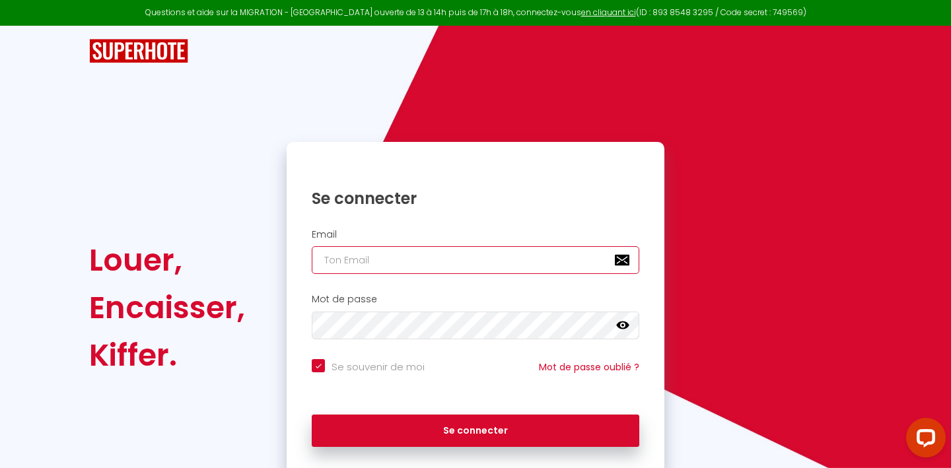
type input "[PERSON_NAME][EMAIL_ADDRESS][DOMAIN_NAME]"
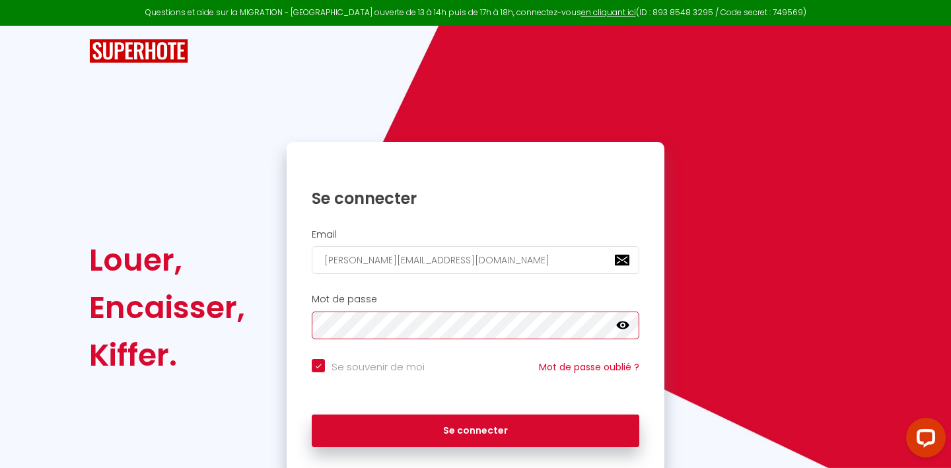
click at [476, 429] on button "Se connecter" at bounding box center [476, 431] width 328 height 33
checkbox input "true"
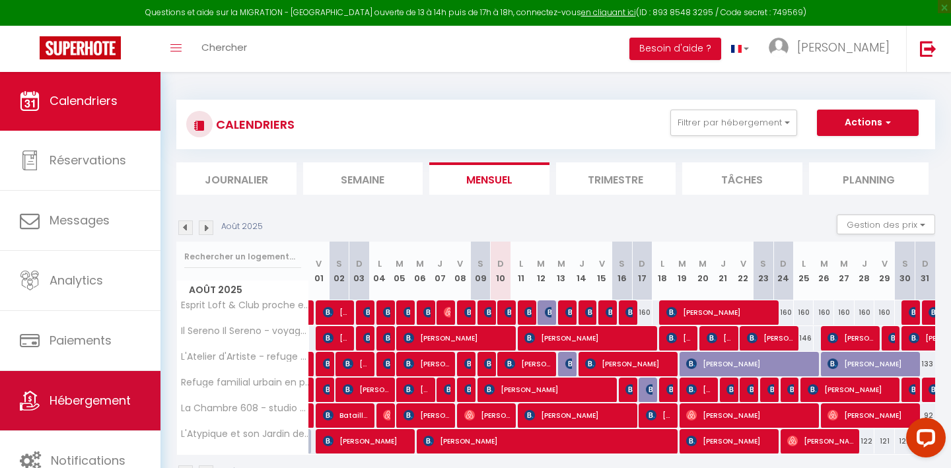
click at [54, 376] on link "Hébergement" at bounding box center [80, 400] width 161 height 59
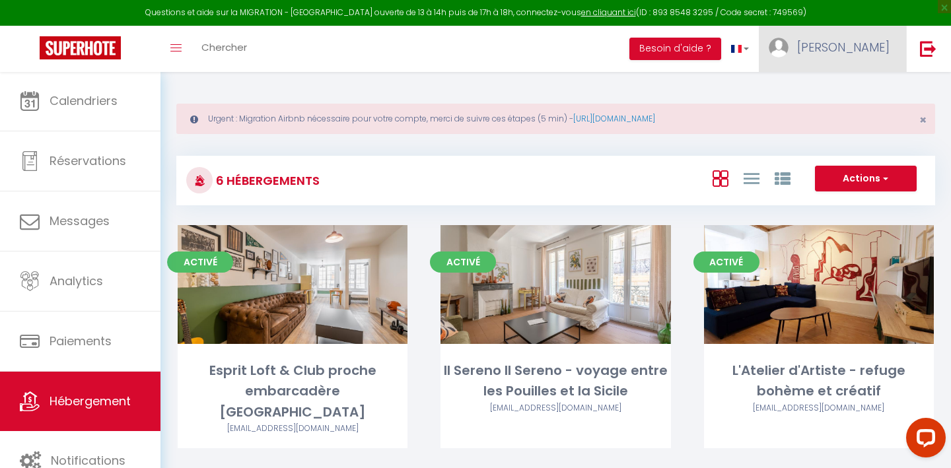
click at [846, 63] on link "[PERSON_NAME]" at bounding box center [832, 49] width 147 height 46
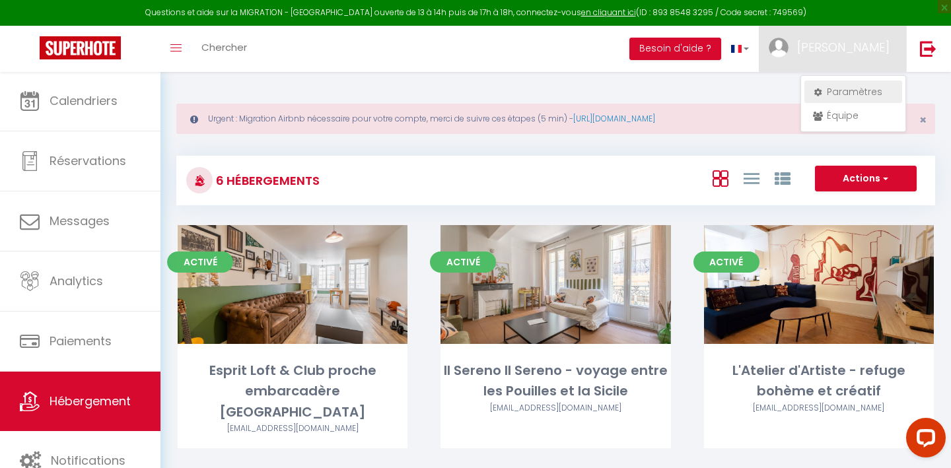
click at [847, 87] on link "Paramètres" at bounding box center [854, 92] width 98 height 22
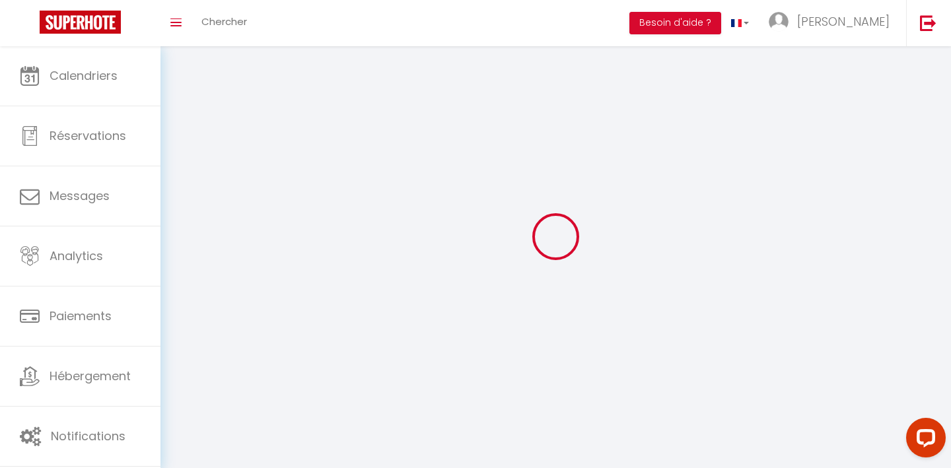
type input "[PERSON_NAME]"
type input "Clerico"
type input "0675515353"
type input "[STREET_ADDRESS] Batiment 7"
type input "83000"
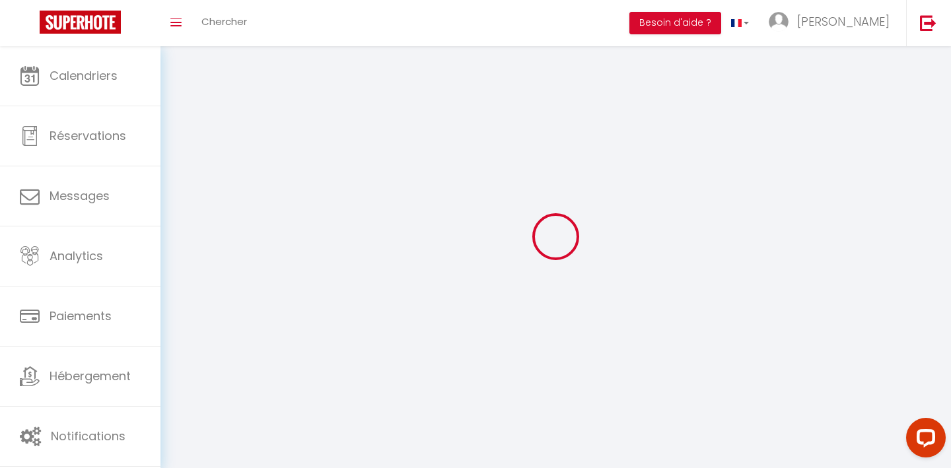
type input "[GEOGRAPHIC_DATA]"
type input "4ZUVcr1x9puObxGMWpiRWXN7e"
type input "lBUgpZw6XcBYpkgEHeTKDIxtg"
type input "[URL][DOMAIN_NAME]"
select select "1"
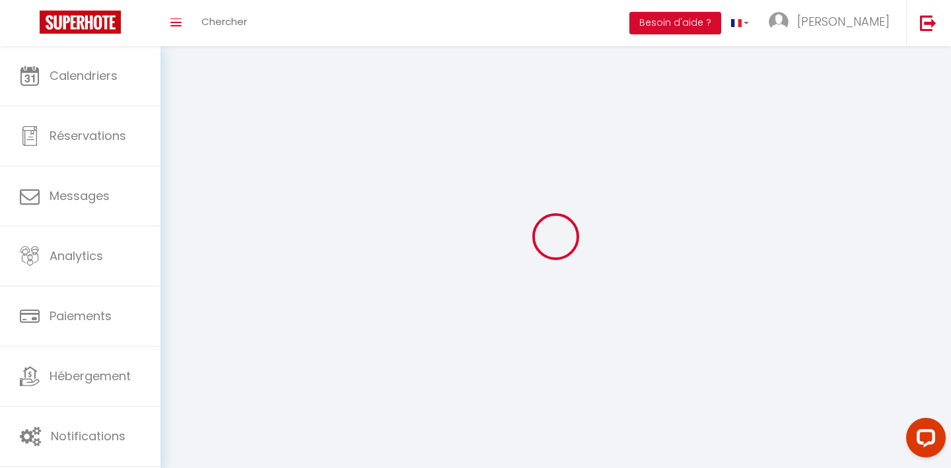
select select "28"
select select "fr"
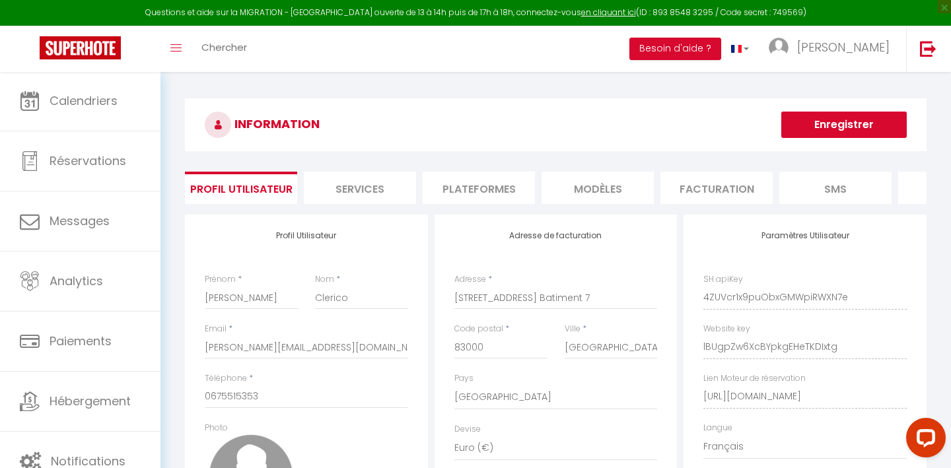
click at [514, 186] on li "Plateformes" at bounding box center [479, 188] width 112 height 32
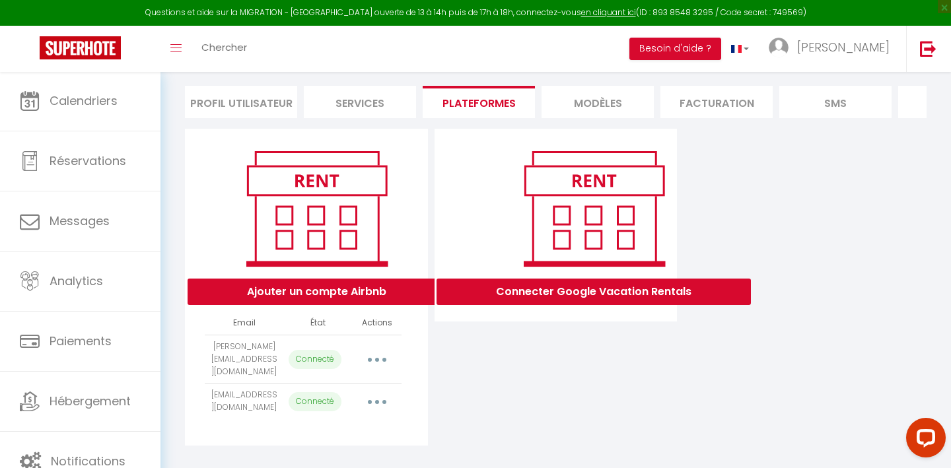
scroll to position [85, 0]
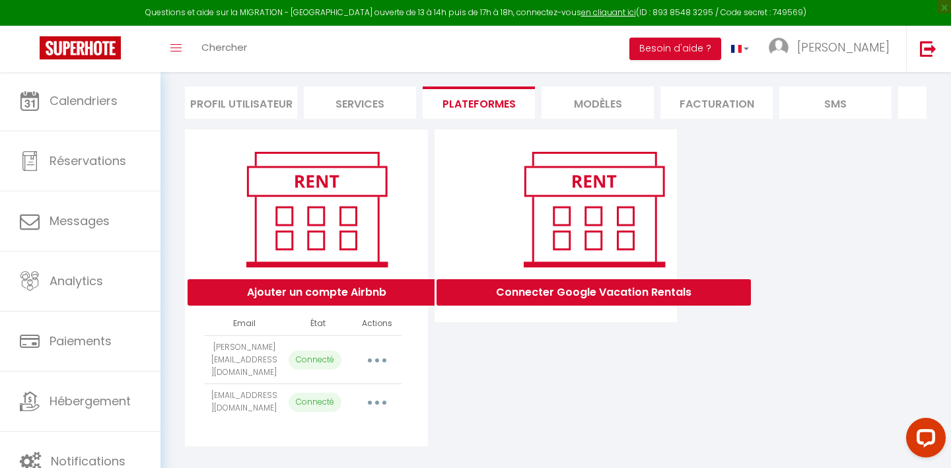
click at [379, 349] on button "button" at bounding box center [377, 359] width 37 height 21
click at [315, 433] on link "Reconnecter le compte" at bounding box center [319, 438] width 146 height 22
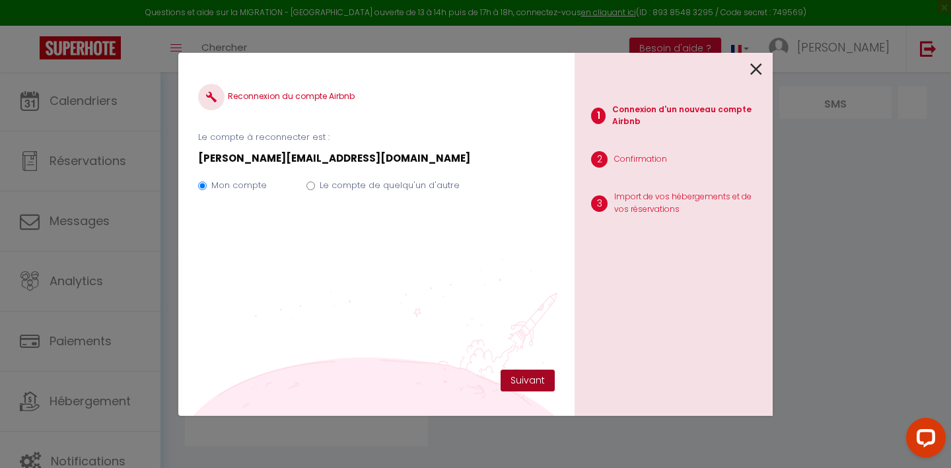
click at [523, 386] on button "Suivant" at bounding box center [528, 381] width 54 height 22
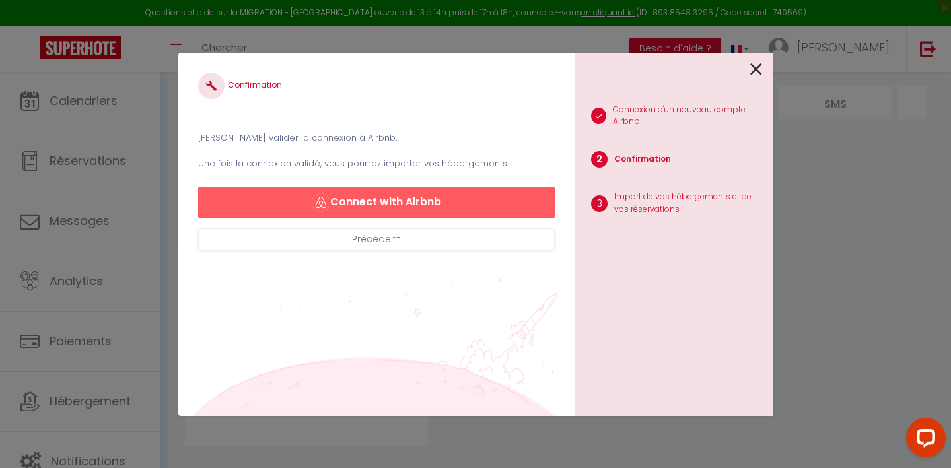
click at [369, 205] on button "Connect with Airbnb" at bounding box center [376, 203] width 357 height 32
click at [369, 207] on button "Connect with Airbnb" at bounding box center [376, 203] width 357 height 32
click at [419, 208] on button "Connect with Airbnb" at bounding box center [376, 203] width 357 height 32
click at [614, 198] on p "Import de vos hébergements et de vos réservations" at bounding box center [688, 203] width 148 height 25
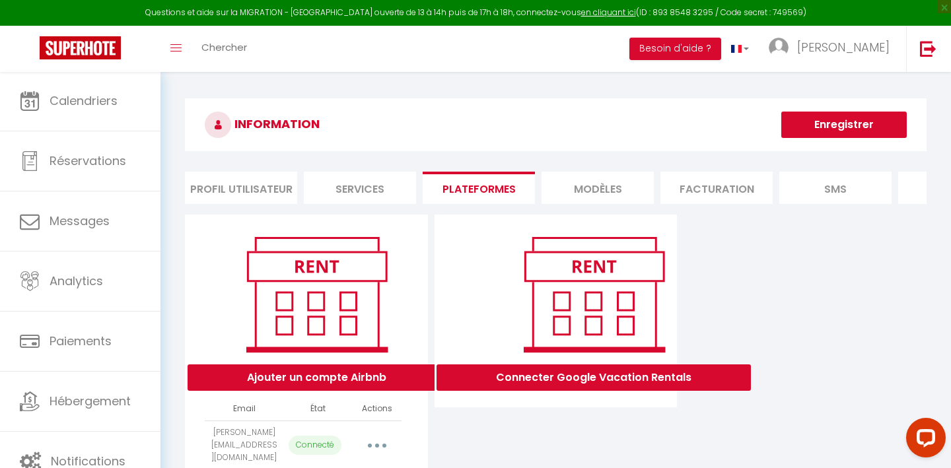
select select "17760"
select select "49111"
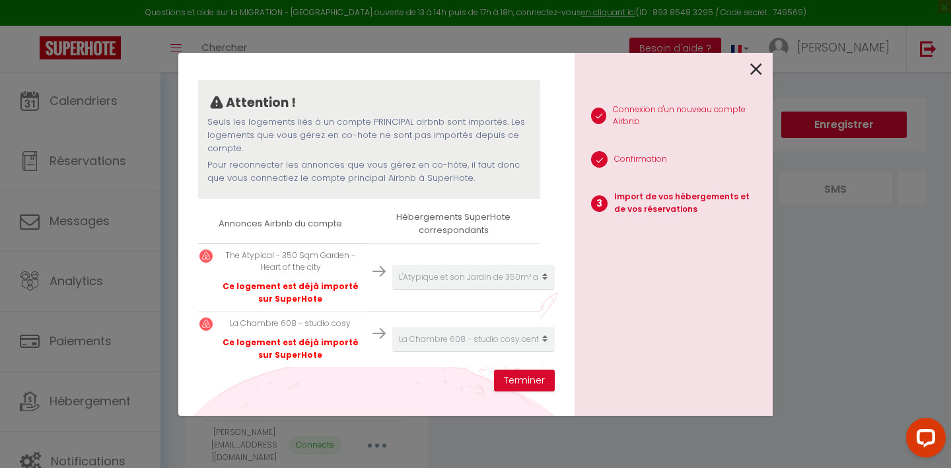
scroll to position [100, 85]
click at [404, 258] on td "Créer un nouveau hébergement Ne rien faire Esprit Loft & Club proche embarcadèr…" at bounding box center [453, 277] width 173 height 68
click at [538, 385] on button "Terminer" at bounding box center [524, 381] width 61 height 22
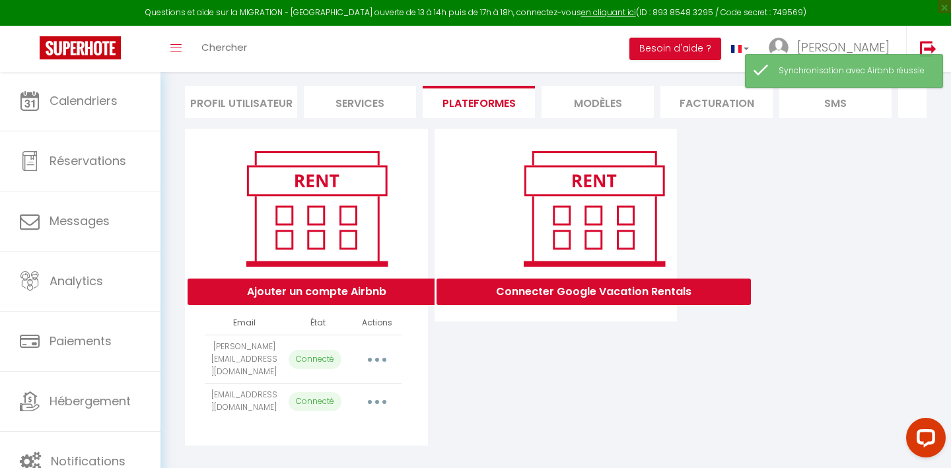
scroll to position [85, 0]
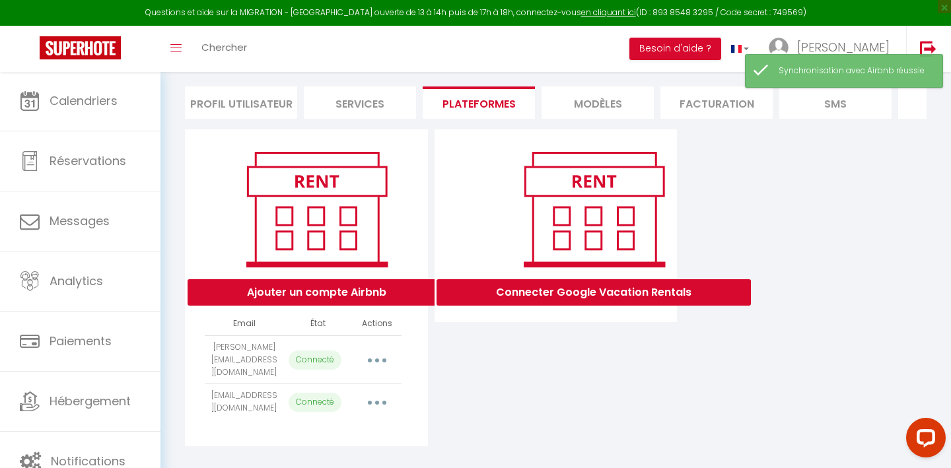
click at [380, 393] on button "button" at bounding box center [377, 402] width 37 height 21
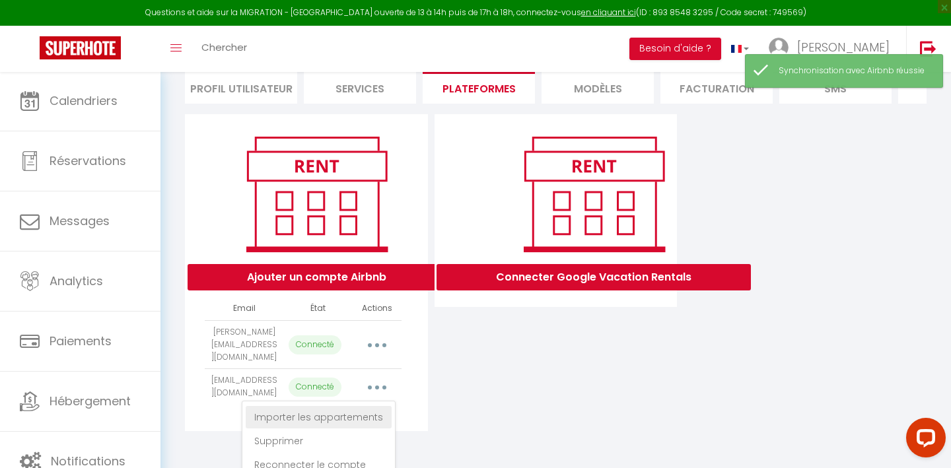
scroll to position [99, 0]
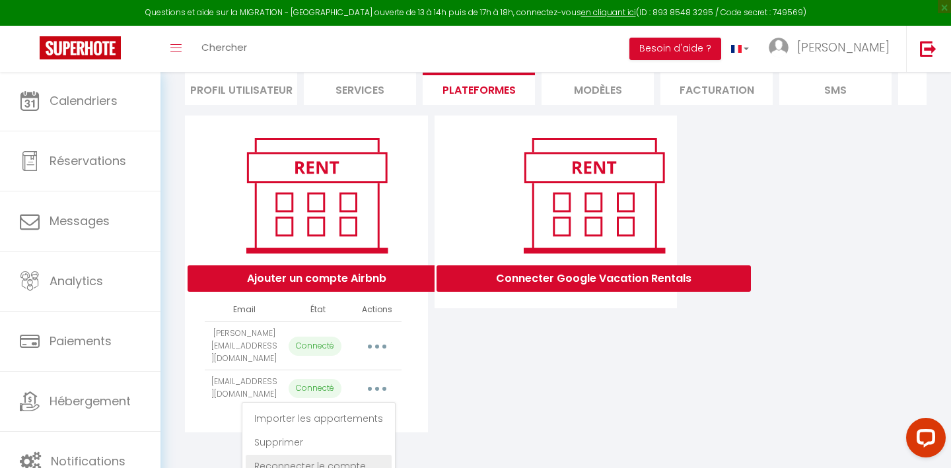
click at [307, 460] on link "Reconnecter le compte" at bounding box center [319, 466] width 146 height 22
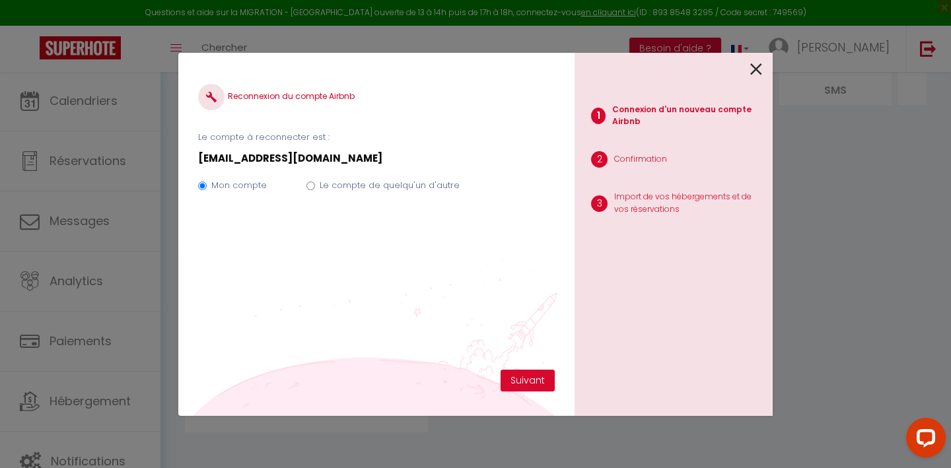
scroll to position [85, 0]
click at [359, 175] on div "Mon compte Le compte de quelqu'un d'autre" at bounding box center [376, 188] width 357 height 44
click at [347, 175] on div "Mon compte Le compte de quelqu'un d'autre" at bounding box center [376, 188] width 357 height 44
click at [339, 180] on label "Le compte de quelqu'un d'autre" at bounding box center [390, 185] width 140 height 13
click at [315, 182] on input "Le compte de quelqu'un d'autre" at bounding box center [311, 186] width 9 height 9
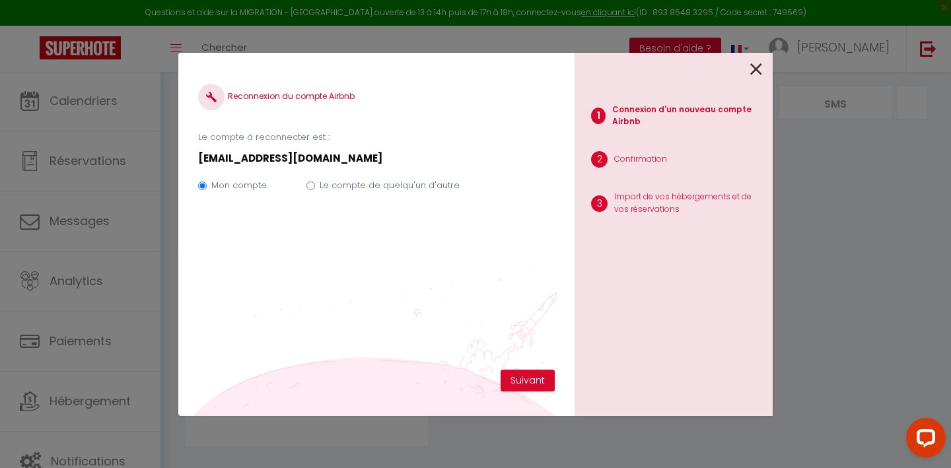
radio input "true"
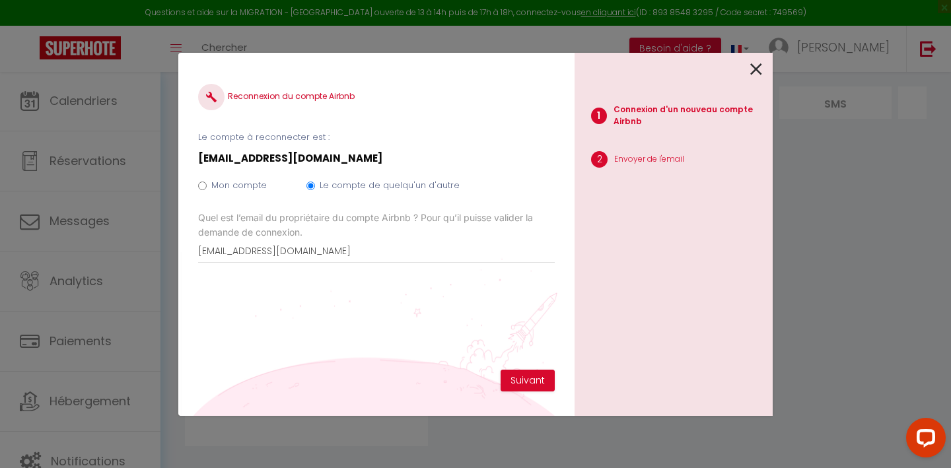
click at [254, 188] on label "Mon compte" at bounding box center [238, 185] width 55 height 13
click at [207, 188] on input "Mon compte" at bounding box center [202, 186] width 9 height 9
radio input "true"
radio input "false"
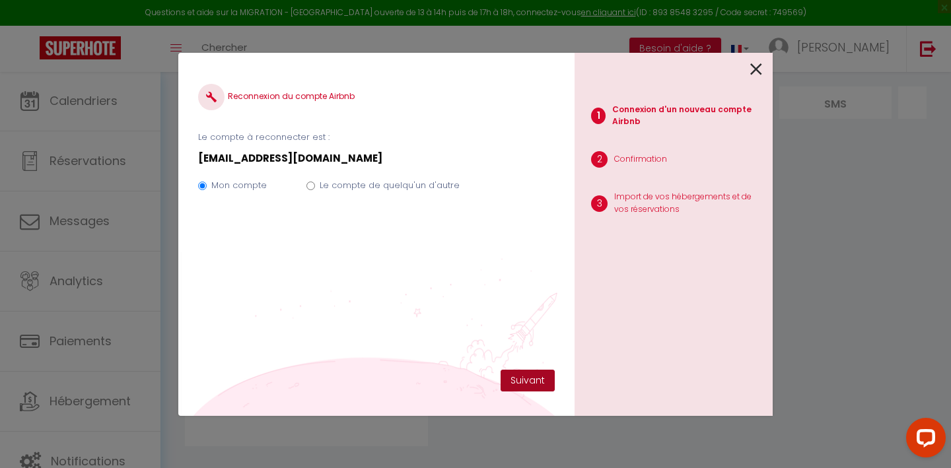
click at [535, 384] on button "Suivant" at bounding box center [528, 381] width 54 height 22
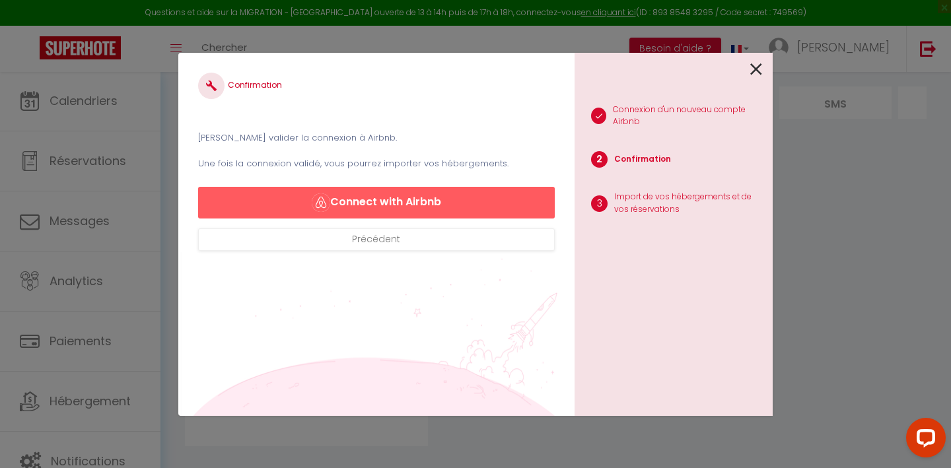
click at [341, 205] on button "Connect with Airbnb" at bounding box center [376, 203] width 357 height 32
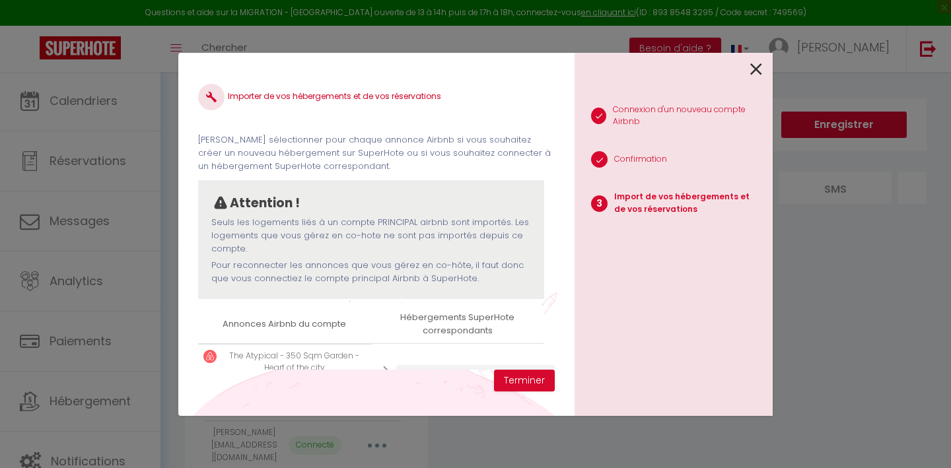
select select "17760"
select select "49111"
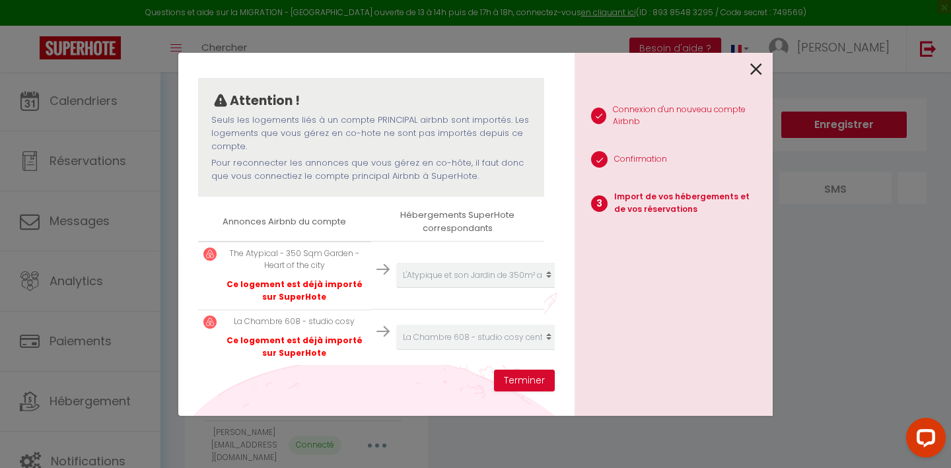
scroll to position [100, 0]
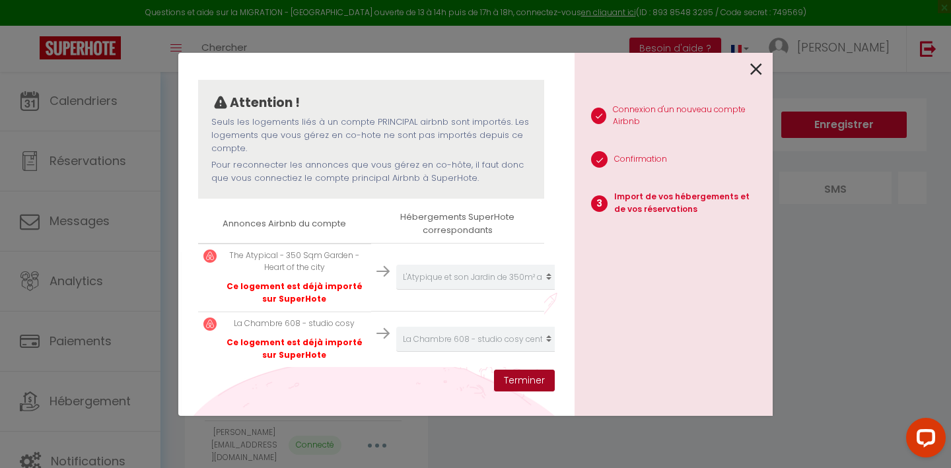
click at [509, 385] on button "Terminer" at bounding box center [524, 381] width 61 height 22
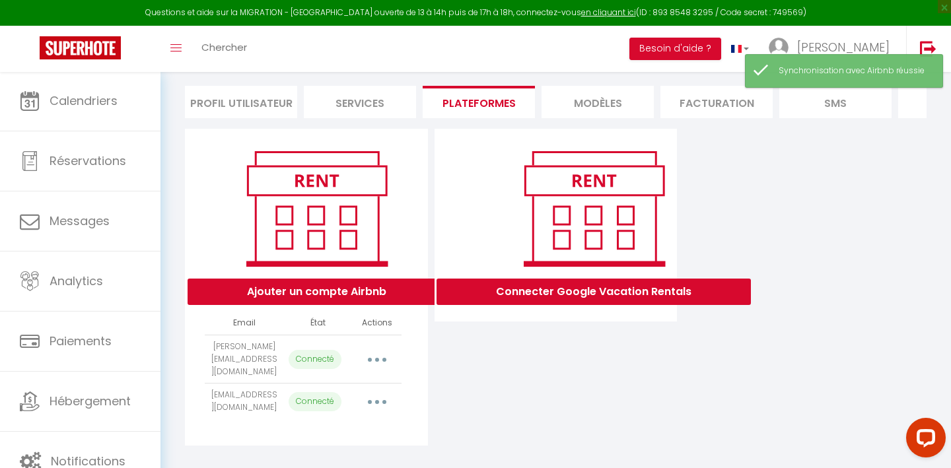
scroll to position [85, 0]
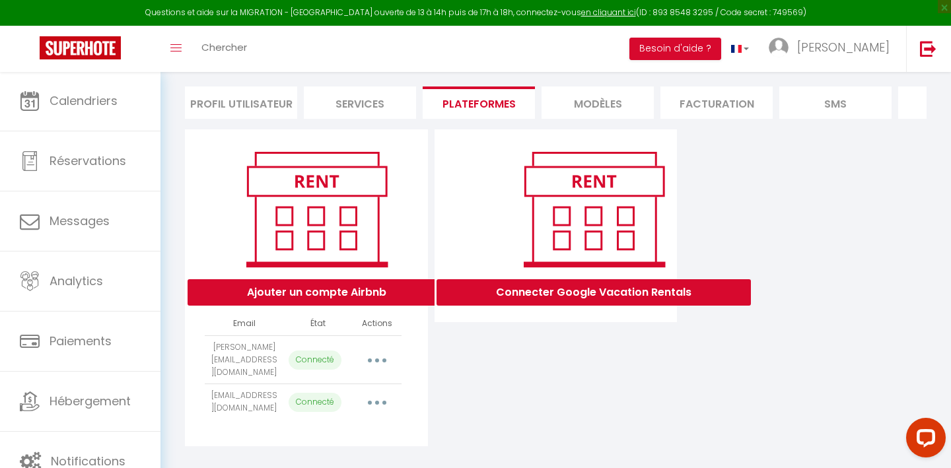
click at [358, 363] on div "Importer les appartements Supprimer Reconnecter le compte" at bounding box center [377, 359] width 39 height 21
click at [369, 392] on button "button" at bounding box center [377, 402] width 37 height 21
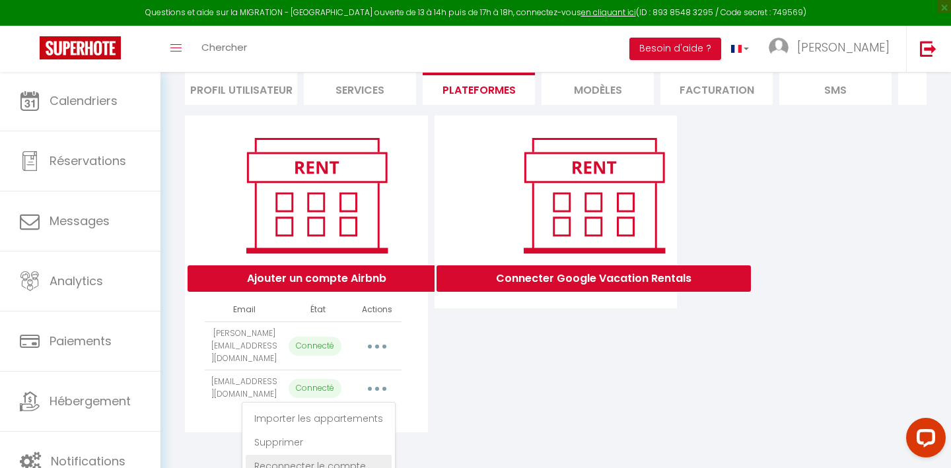
click at [304, 455] on link "Reconnecter le compte" at bounding box center [319, 466] width 146 height 22
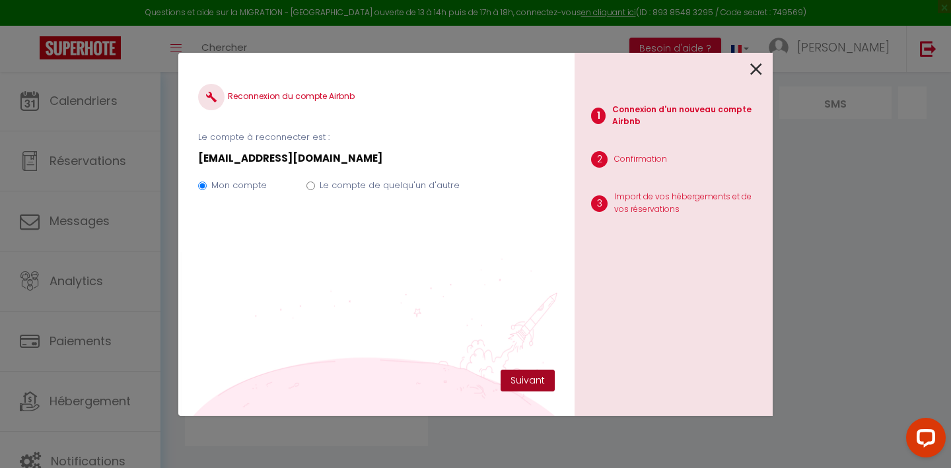
click at [536, 380] on button "Suivant" at bounding box center [528, 381] width 54 height 22
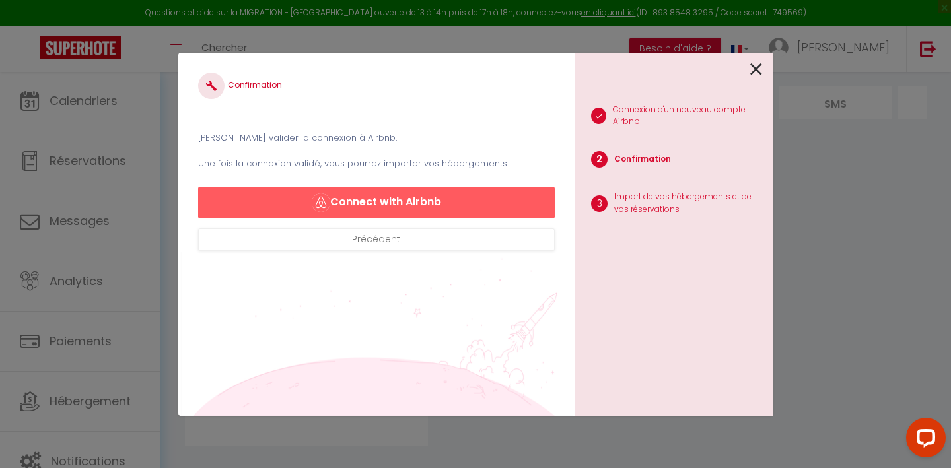
click at [472, 198] on button "Connect with Airbnb" at bounding box center [376, 203] width 357 height 32
click at [765, 74] on div "1 Connexion d'un nouveau compte Airbnb 2 Confirmation 3 Import de vos hébergeme…" at bounding box center [674, 234] width 198 height 363
click at [755, 73] on icon at bounding box center [756, 69] width 12 height 20
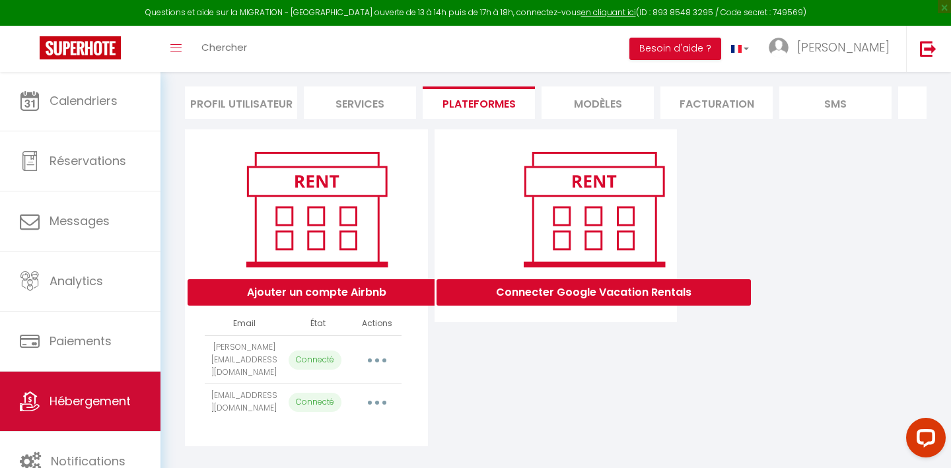
click at [87, 392] on link "Hébergement" at bounding box center [80, 401] width 161 height 59
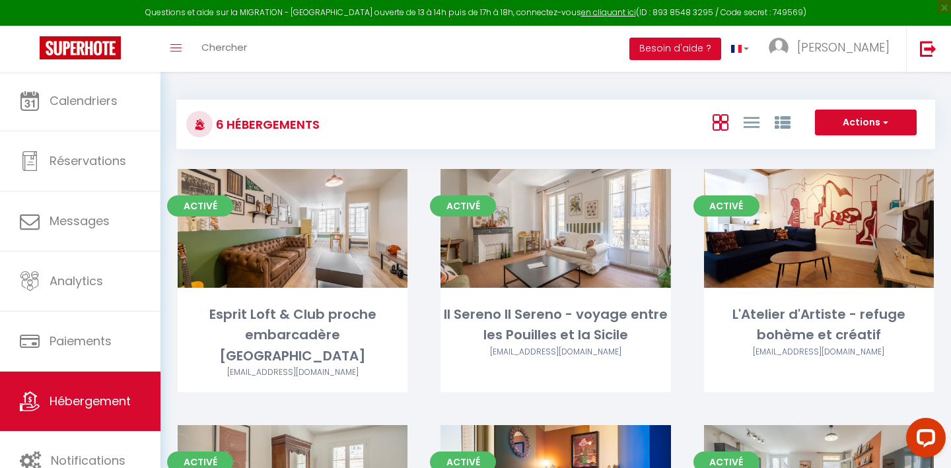
scroll to position [49, 0]
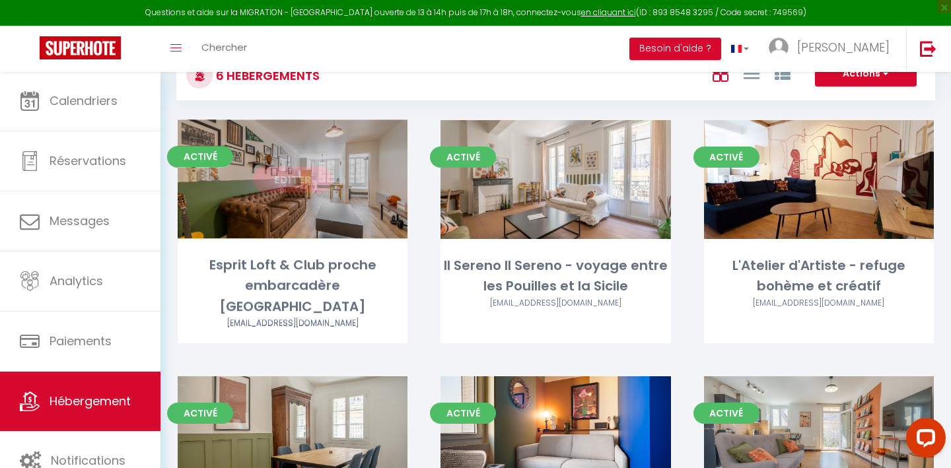
click at [297, 188] on link "Editer" at bounding box center [292, 179] width 79 height 26
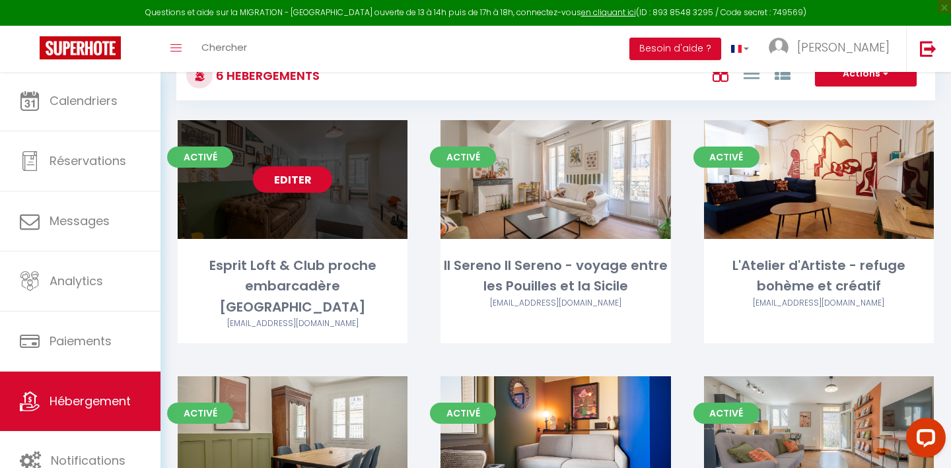
click at [295, 186] on link "Editer" at bounding box center [292, 179] width 79 height 26
select select "3"
select select "2"
select select "1"
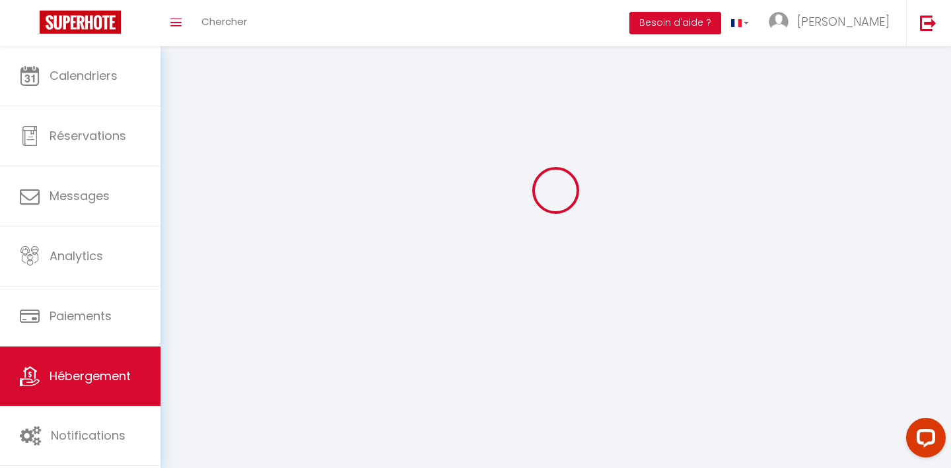
select select
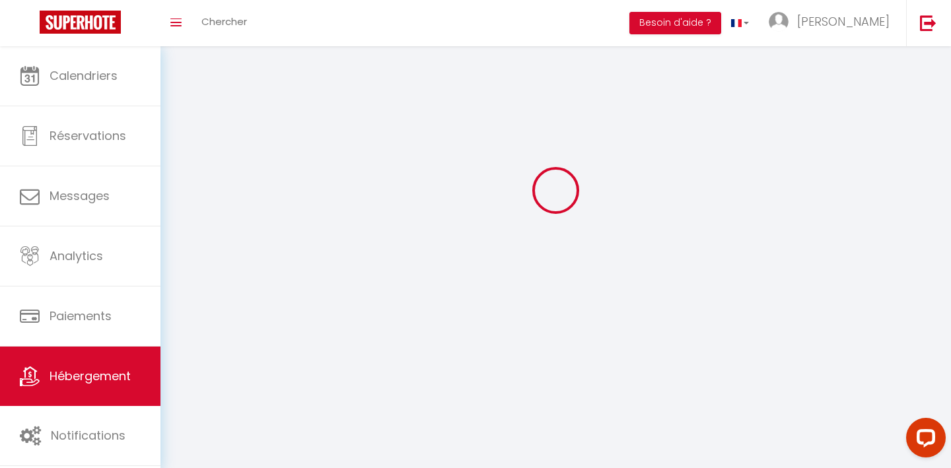
select select
checkbox input "false"
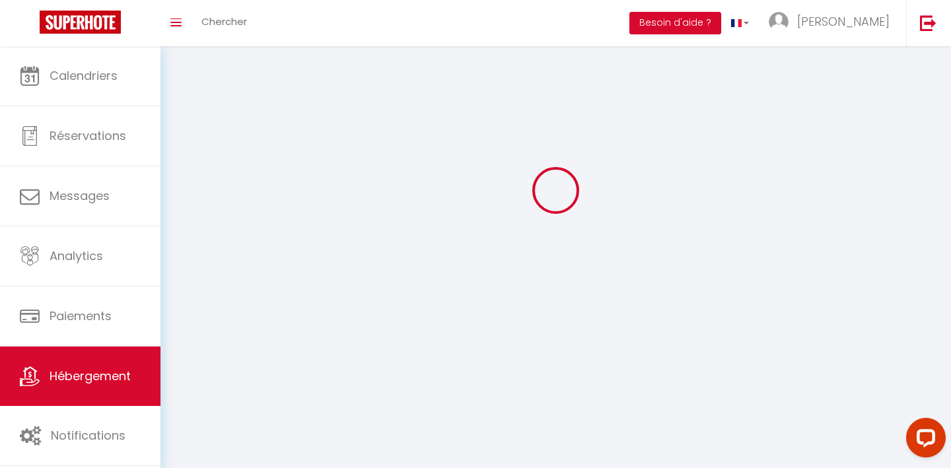
checkbox input "false"
select select
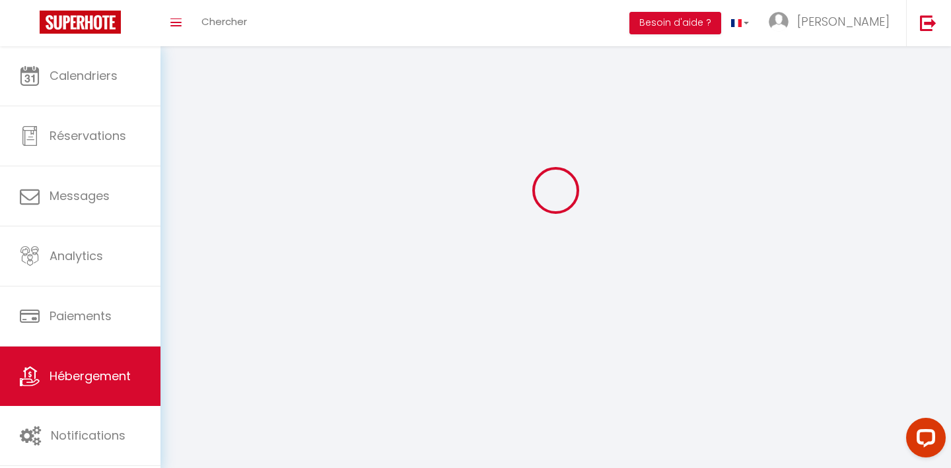
select select
checkbox input "false"
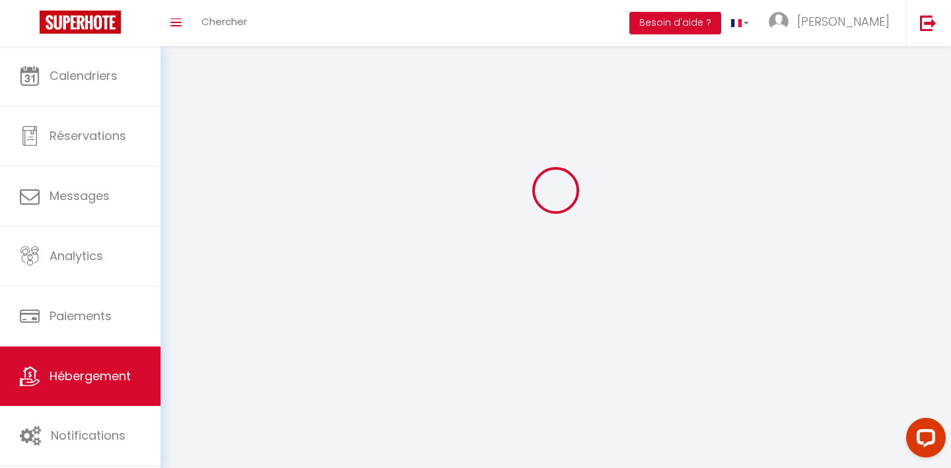
checkbox input "false"
select select
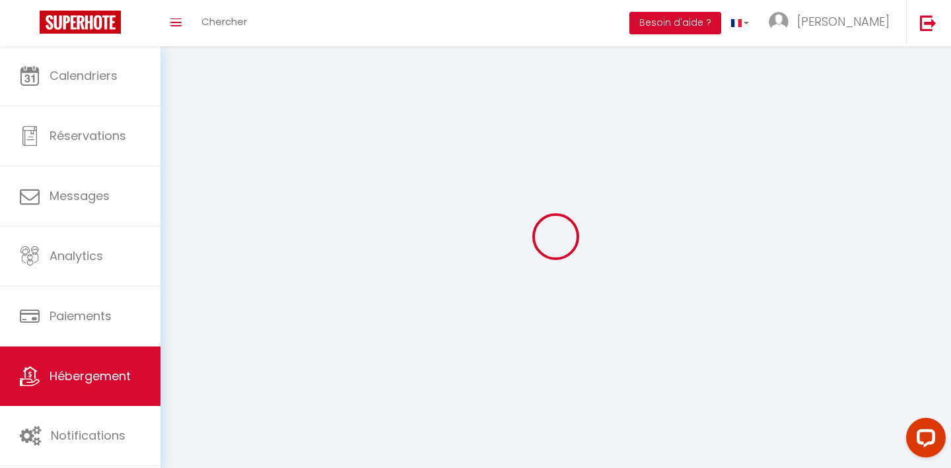
select select
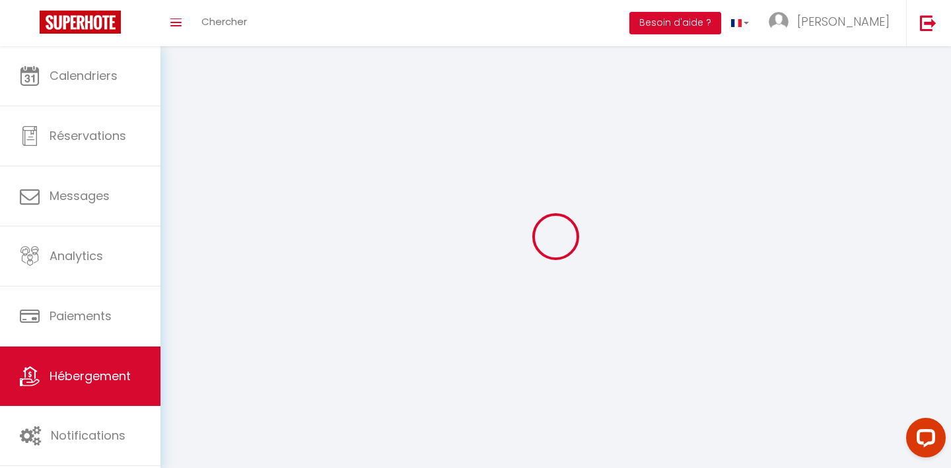
checkbox input "false"
select select
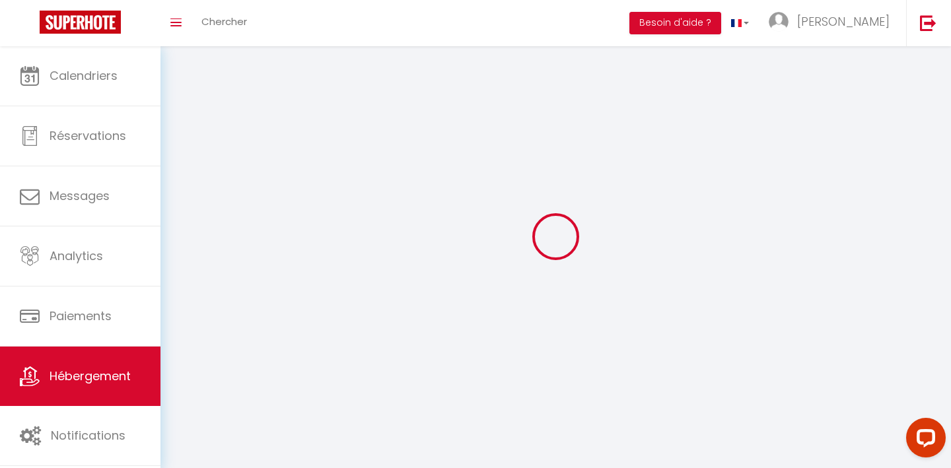
select select
select select "1"
select select
select select "28"
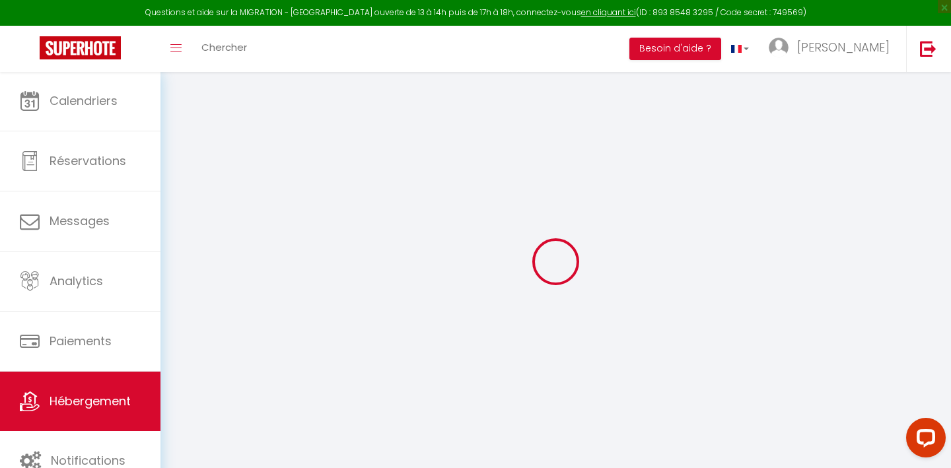
select select
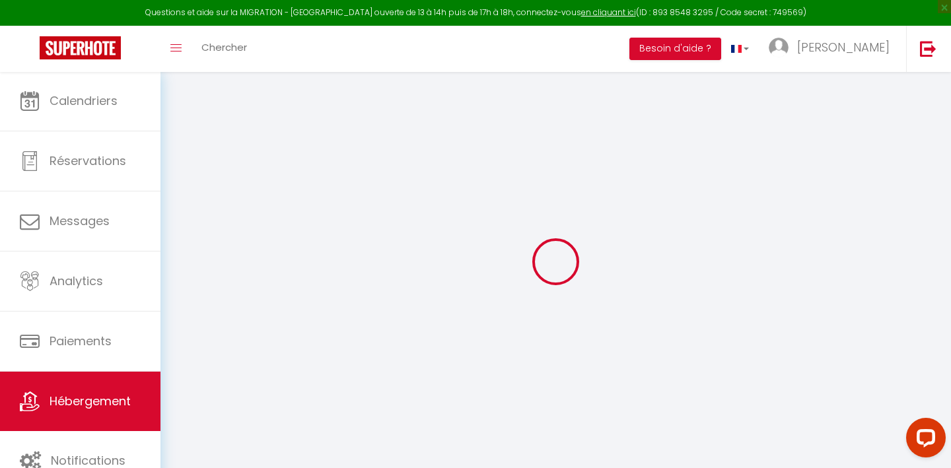
select select
checkbox input "false"
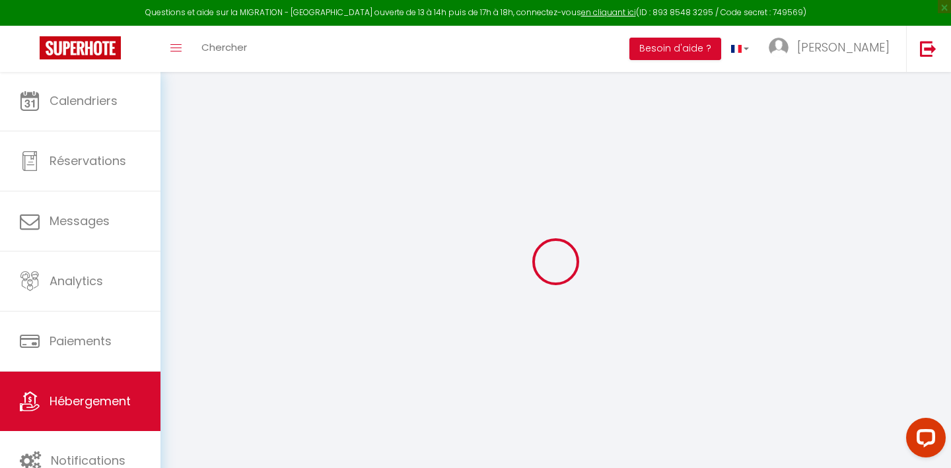
select select
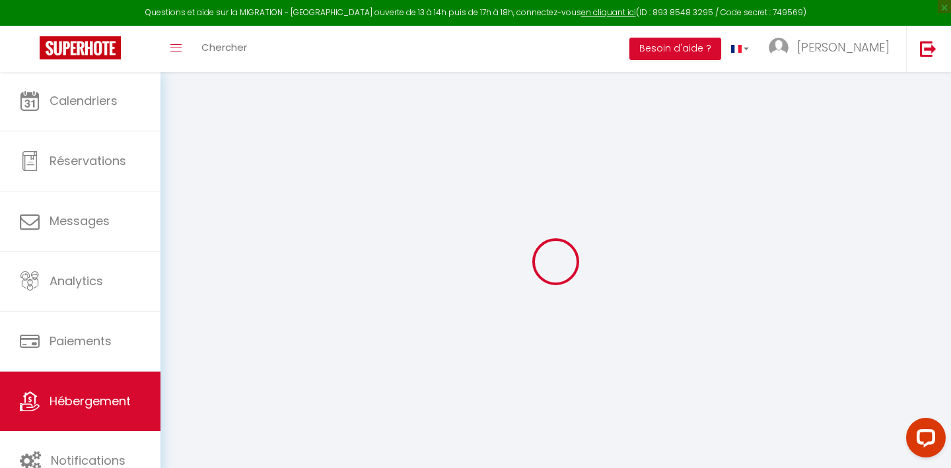
select select
checkbox input "false"
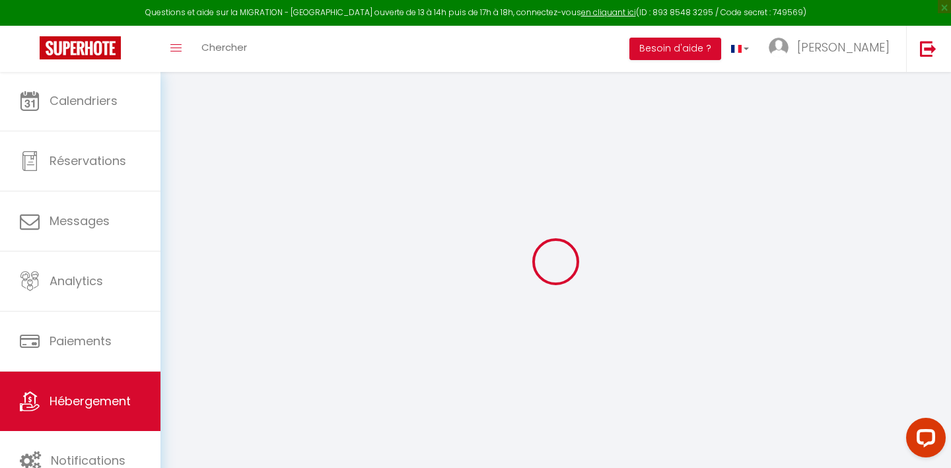
checkbox input "false"
select select
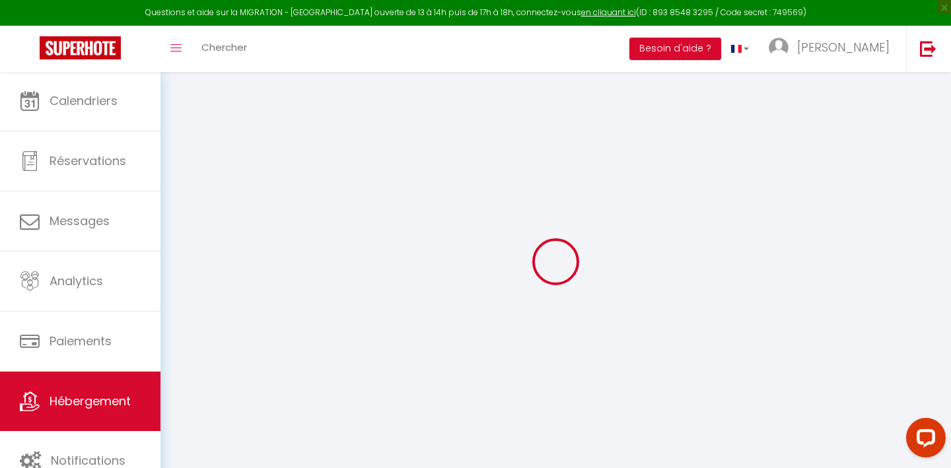
select select
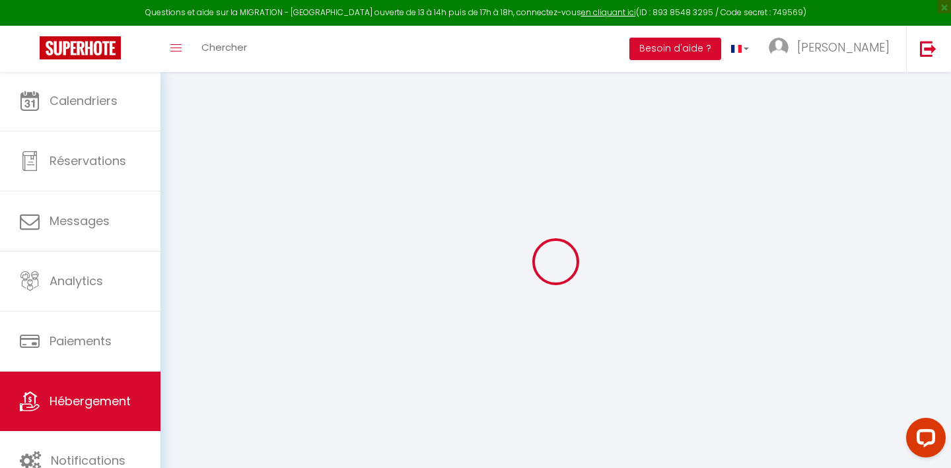
checkbox input "false"
select select
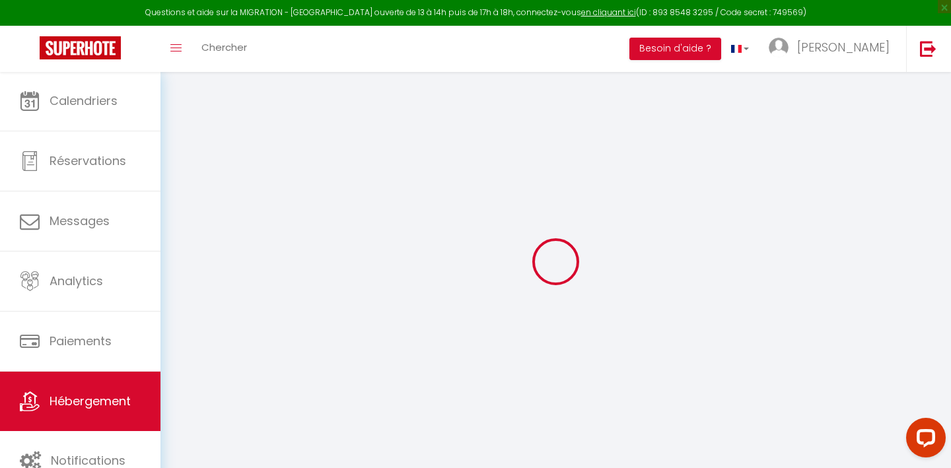
select select
type input "Esprit Loft & Club proche embarcadère [GEOGRAPHIC_DATA]"
type input "Marine & Thomas"
type input "[PERSON_NAME]"
type input "12 bis pasage du blavet"
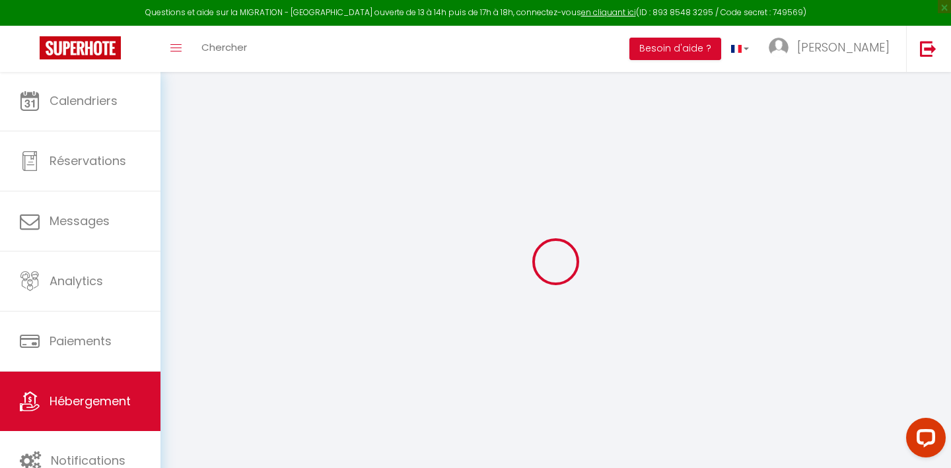
type input "56100"
type input "LORIENT"
type input "43"
type input "0.90"
type input "500"
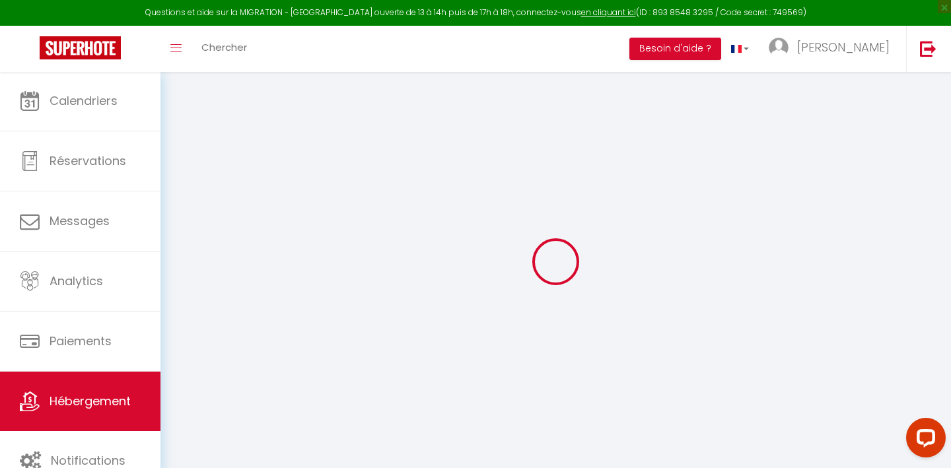
select select
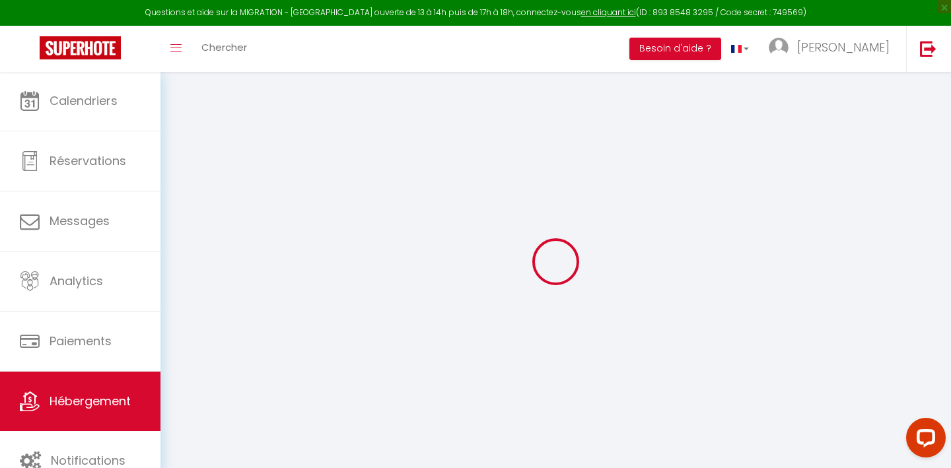
select select
type input "[STREET_ADDRESS]"
type input "83000"
type input "[GEOGRAPHIC_DATA]"
type input "[PERSON_NAME][EMAIL_ADDRESS][DOMAIN_NAME]"
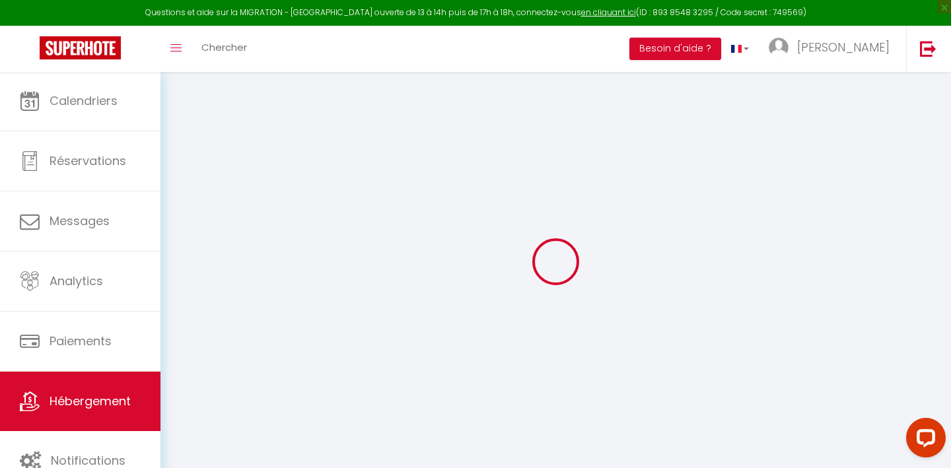
select select "9486"
checkbox input "true"
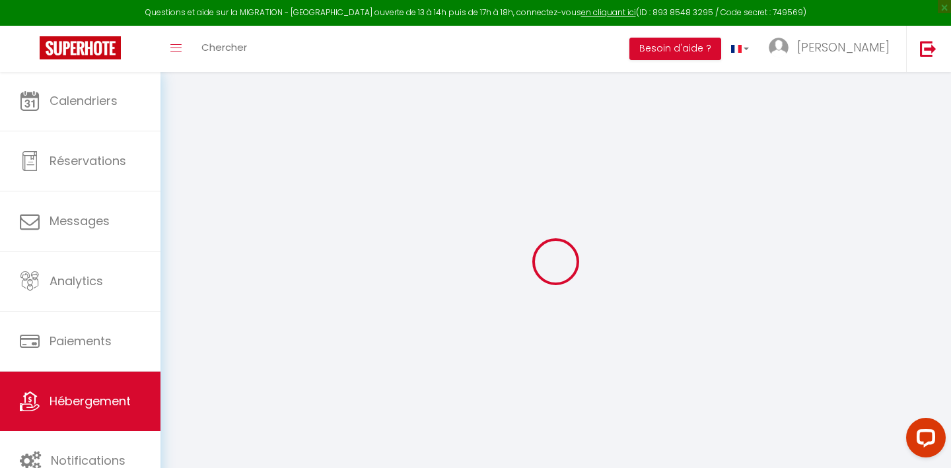
type input "0"
select select
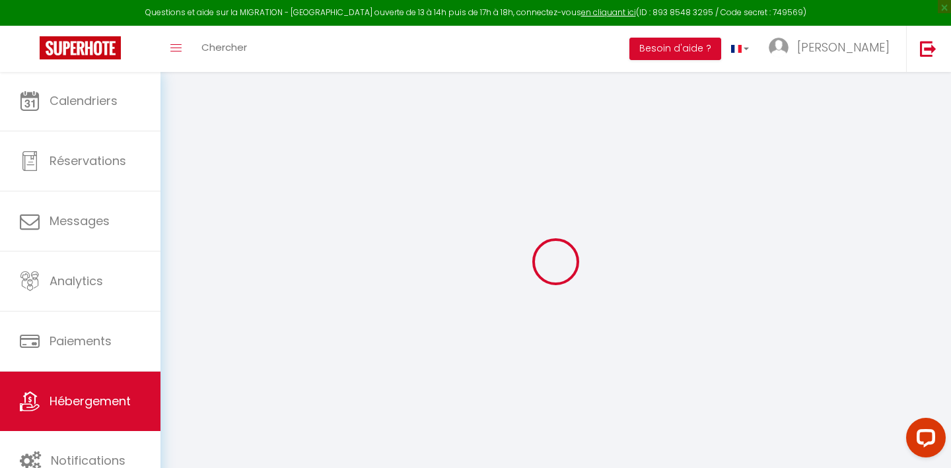
select select
checkbox input "true"
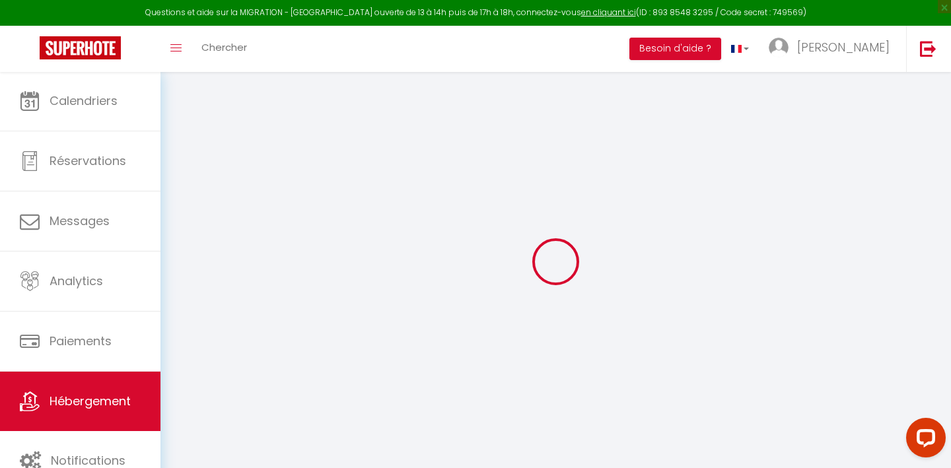
checkbox input "true"
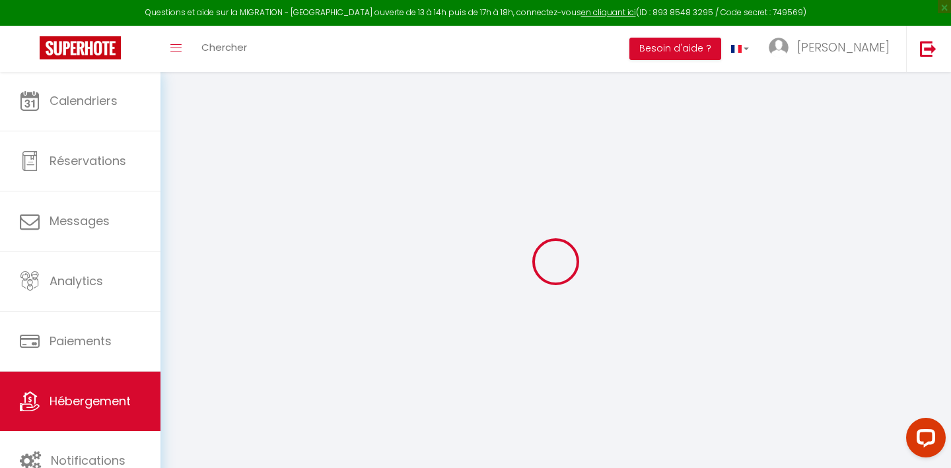
checkbox input "true"
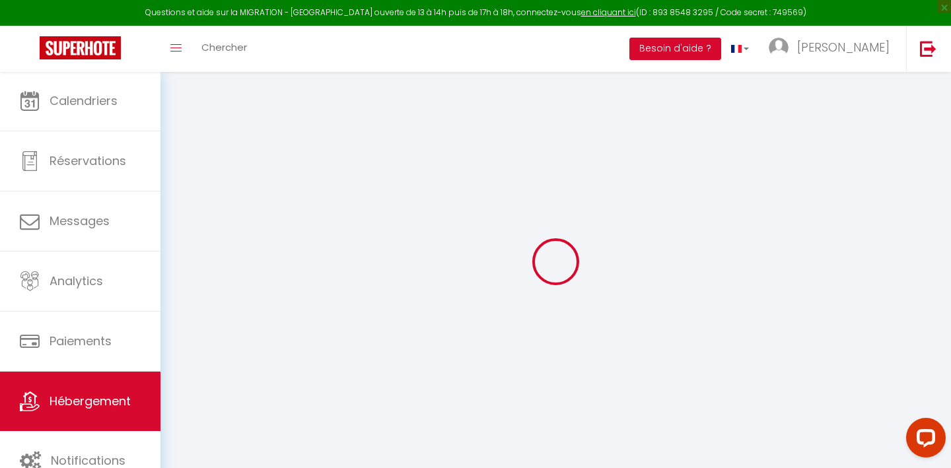
checkbox input "true"
select select "2988-910243421290494209"
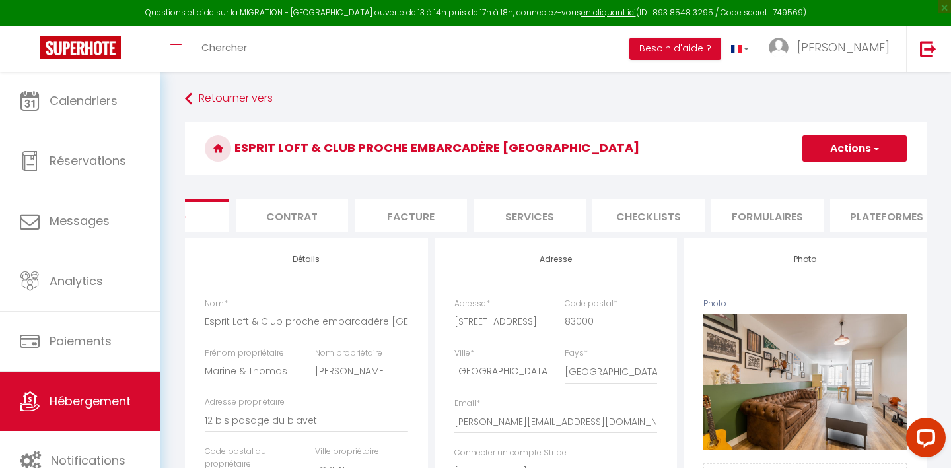
scroll to position [0, 231]
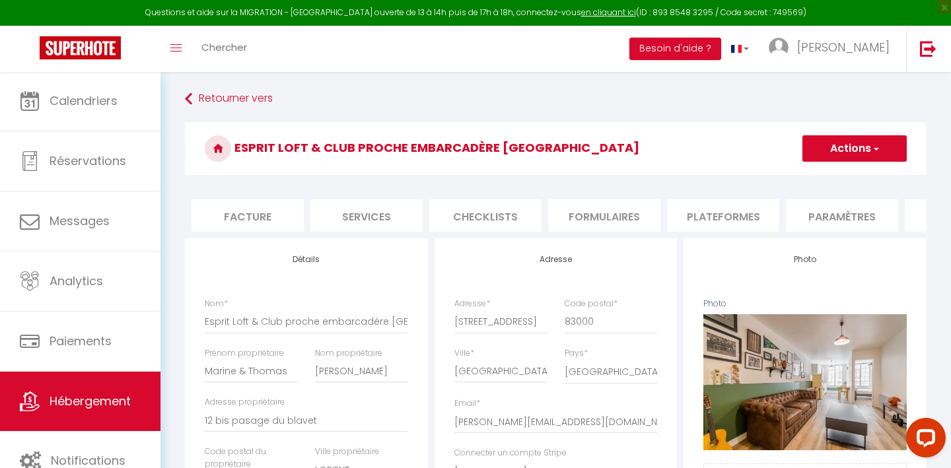
click at [695, 215] on li "Plateformes" at bounding box center [723, 215] width 112 height 32
select select
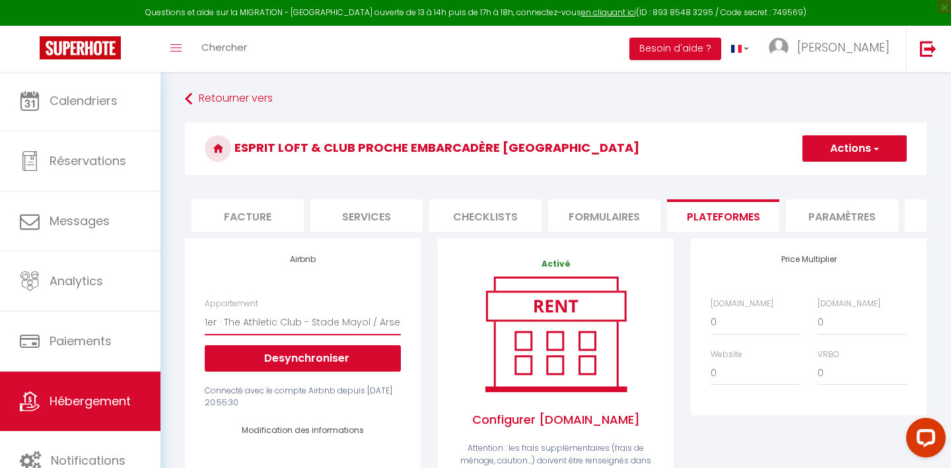
drag, startPoint x: 245, startPoint y: 328, endPoint x: 519, endPoint y: -1, distance: 427.8
click at [374, 308] on div "Appartement The Atypical - 350 Sqm Garden - Heart of the city - [EMAIL_ADDRESS]…" at bounding box center [303, 335] width 196 height 74
drag, startPoint x: 241, startPoint y: 150, endPoint x: 337, endPoint y: 149, distance: 95.8
click at [337, 149] on h3 "Esprit Loft & Club proche embarcadère [GEOGRAPHIC_DATA]" at bounding box center [556, 148] width 742 height 53
drag, startPoint x: 236, startPoint y: 149, endPoint x: 406, endPoint y: 171, distance: 171.9
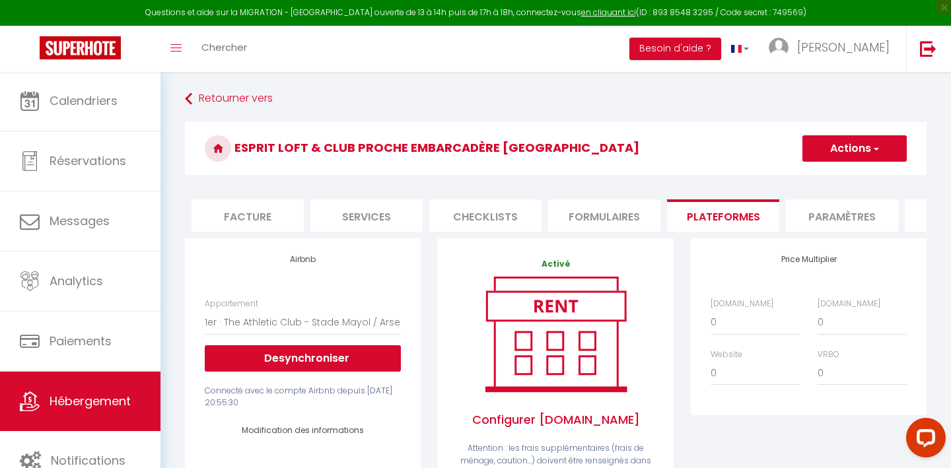
click at [406, 171] on h3 "Esprit Loft & Club proche embarcadère [GEOGRAPHIC_DATA]" at bounding box center [556, 148] width 742 height 53
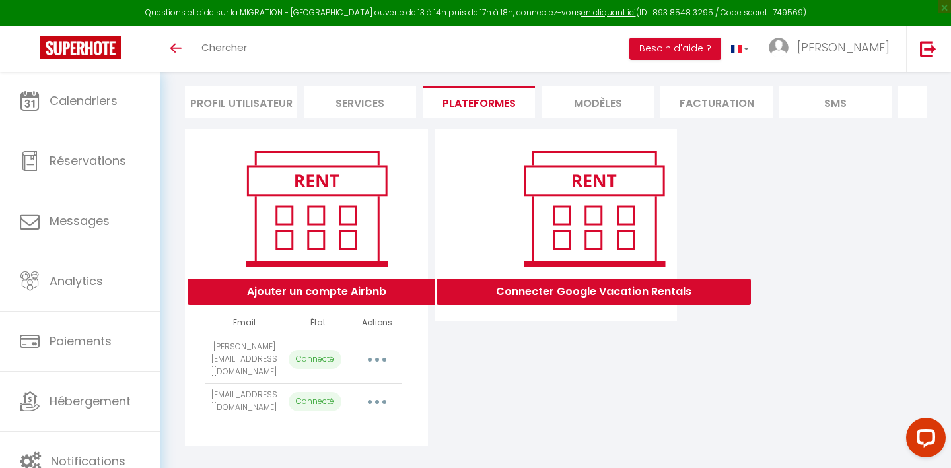
scroll to position [85, 0]
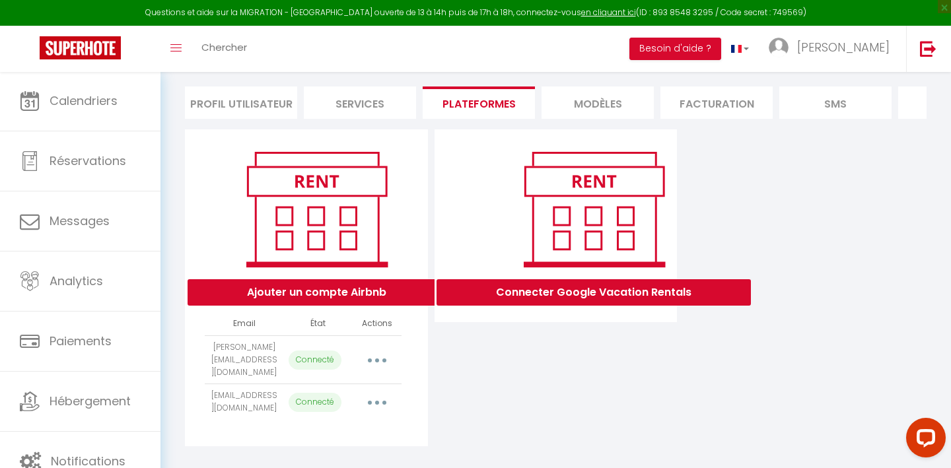
select select "17760"
select select "49111"
select select "20485"
select select "20554"
select select "20506"
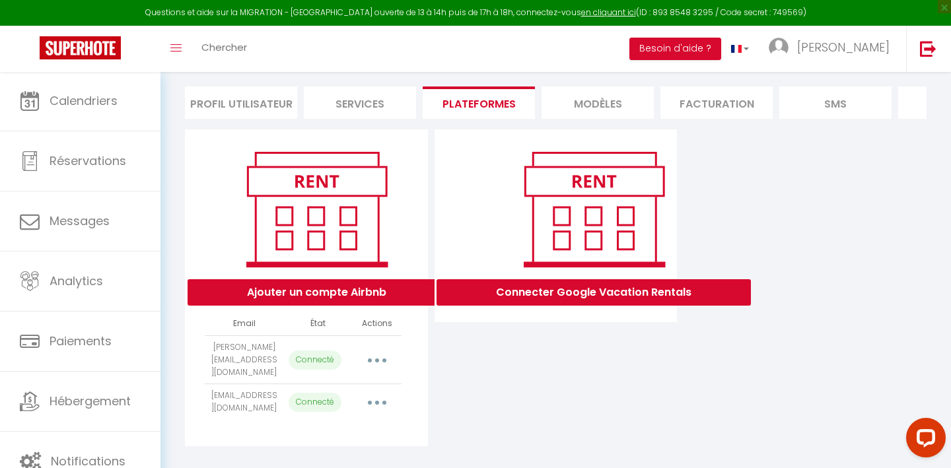
select select "21924"
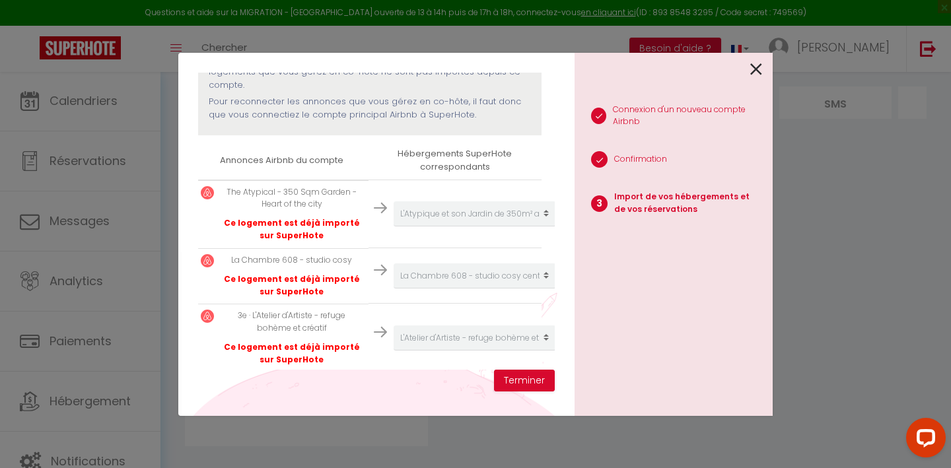
scroll to position [143, 3]
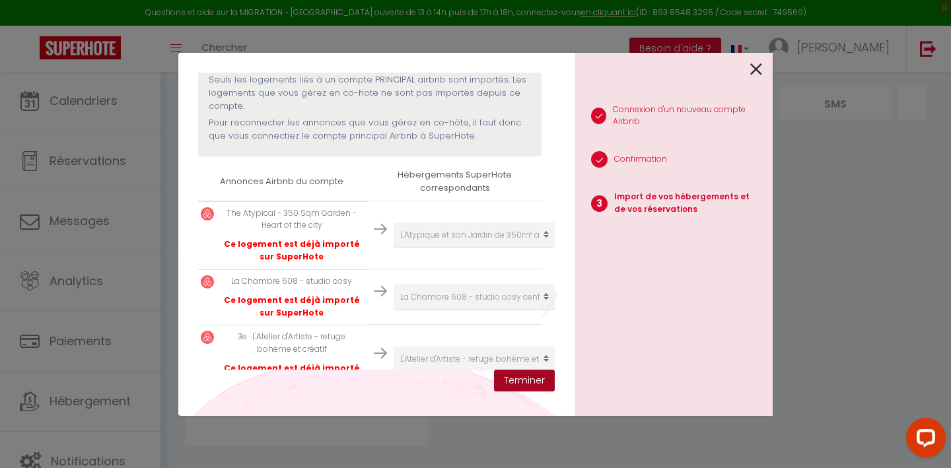
click at [523, 384] on button "Terminer" at bounding box center [524, 381] width 61 height 22
